Goal: Information Seeking & Learning: Learn about a topic

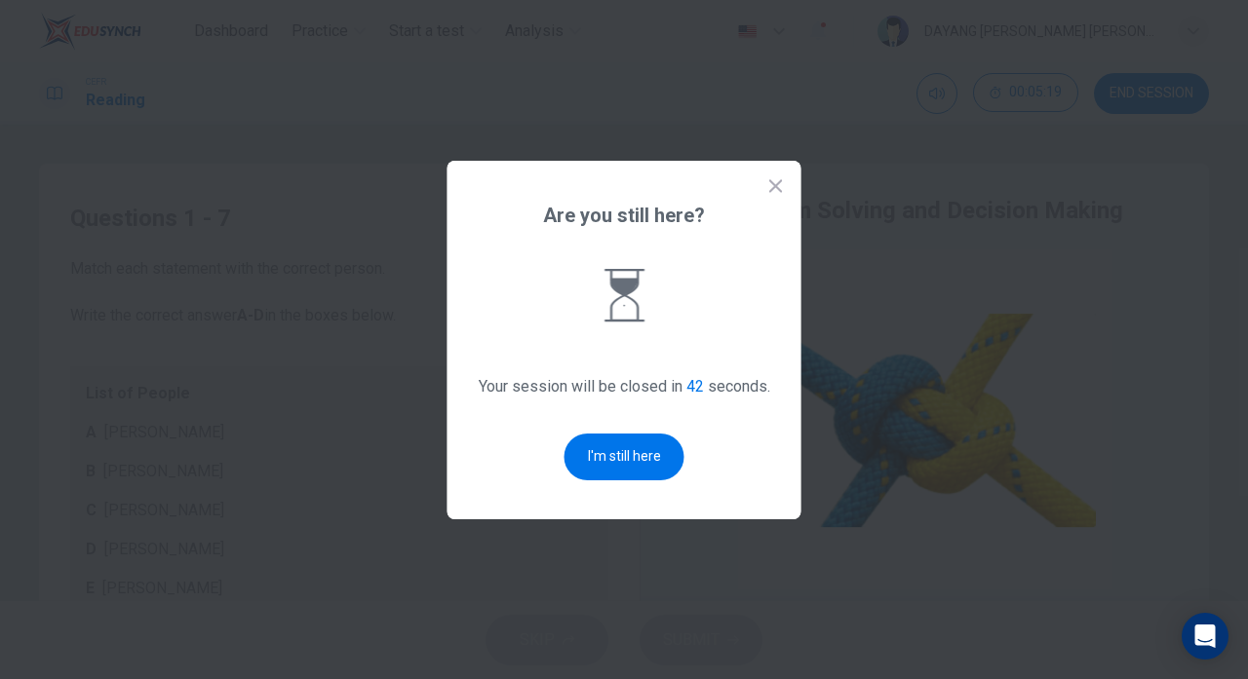
click at [636, 481] on button "I'm still here" at bounding box center [624, 457] width 120 height 47
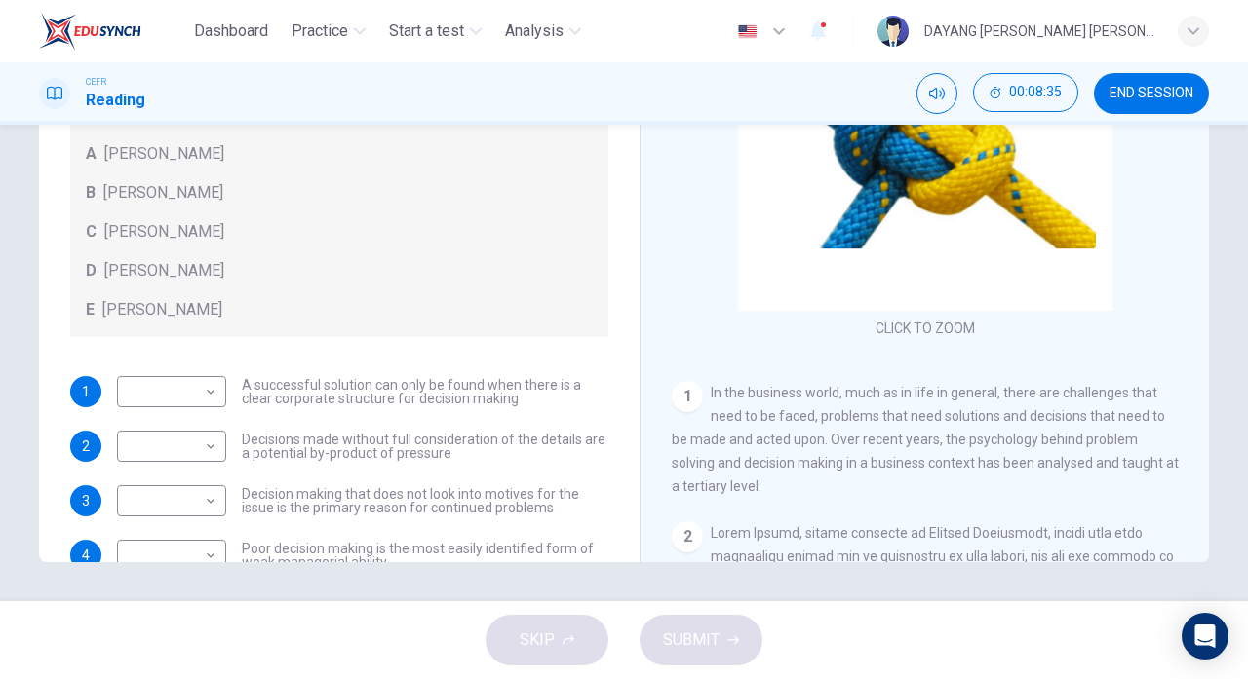
click at [152, 389] on body "Dashboard Practice Start a test Analysis English en ​ DAYANG RASYIDAH SAHIRA BI…" at bounding box center [624, 339] width 1248 height 679
click at [121, 469] on li "C" at bounding box center [171, 484] width 109 height 31
type input "C"
